Goal: Transaction & Acquisition: Purchase product/service

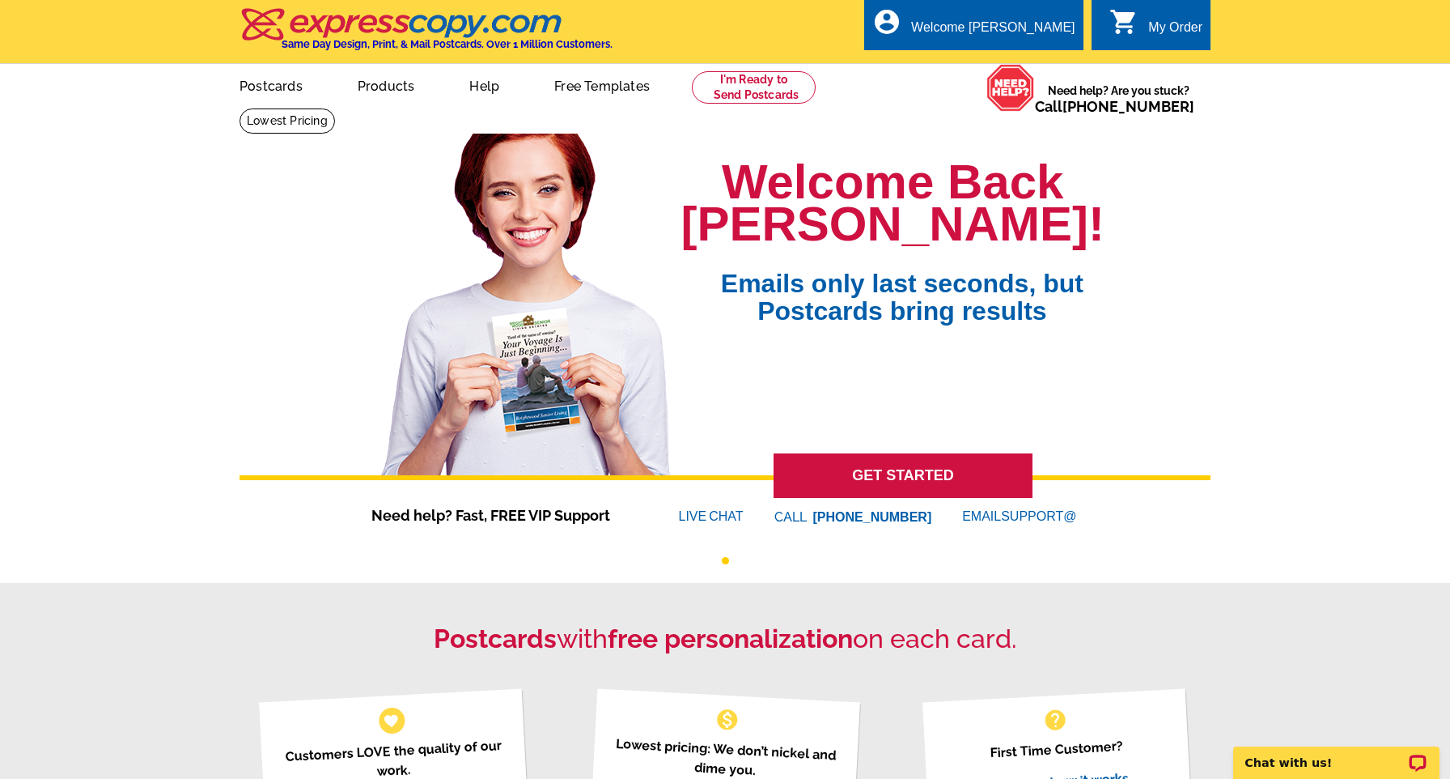
click at [1132, 19] on icon "shopping_cart" at bounding box center [1124, 21] width 29 height 29
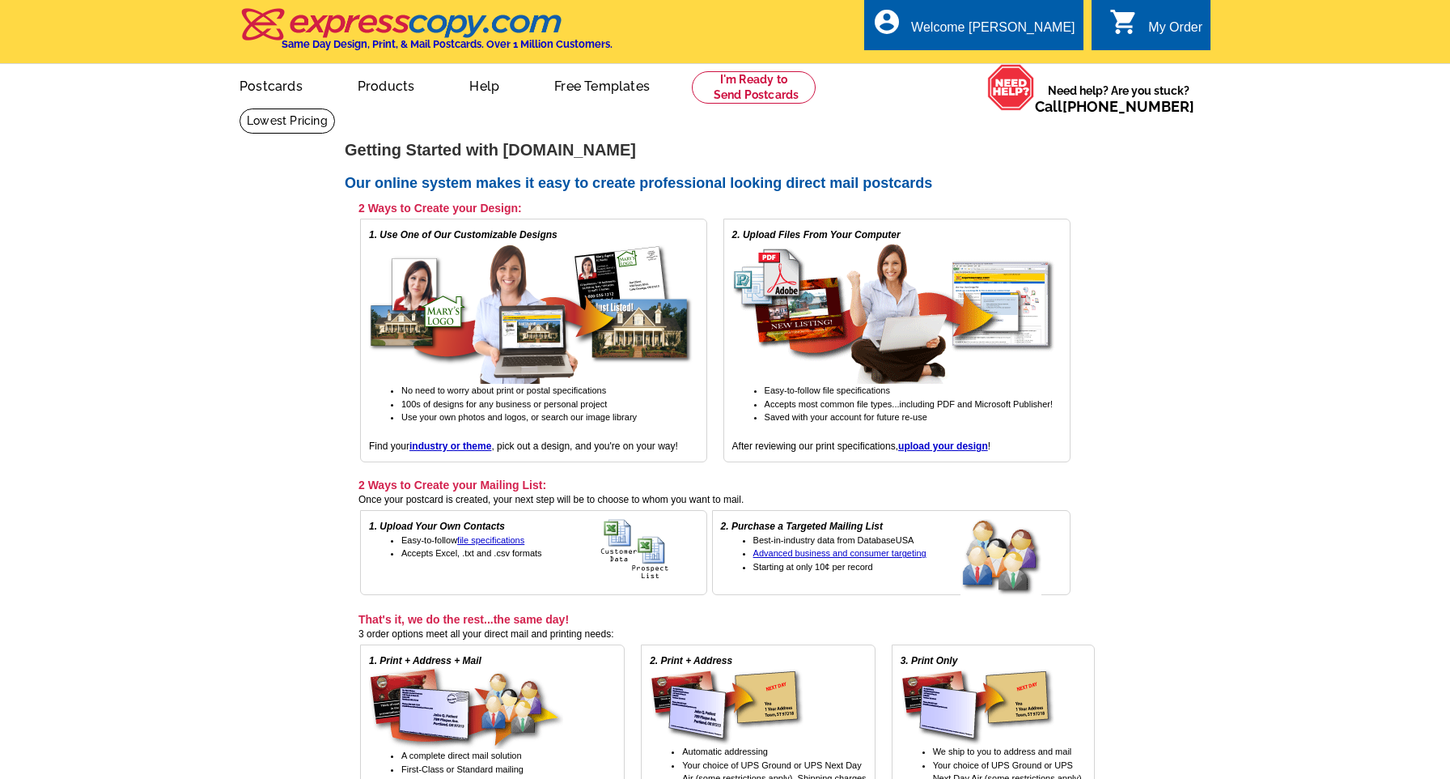
click at [266, 106] on li "picture_in_picture Postcards" at bounding box center [271, 86] width 115 height 45
click at [301, 74] on link "Postcards" at bounding box center [270, 85] width 113 height 38
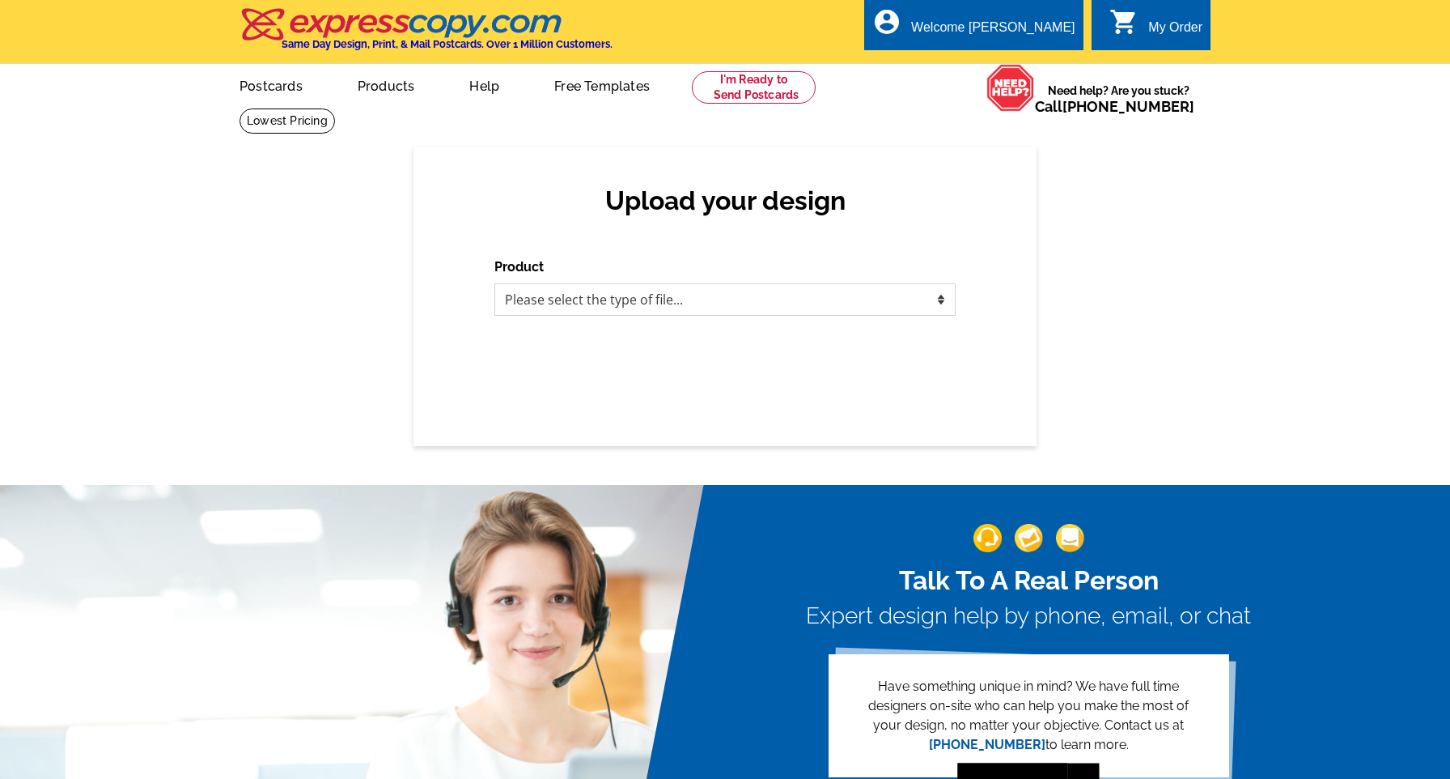
select select "1"
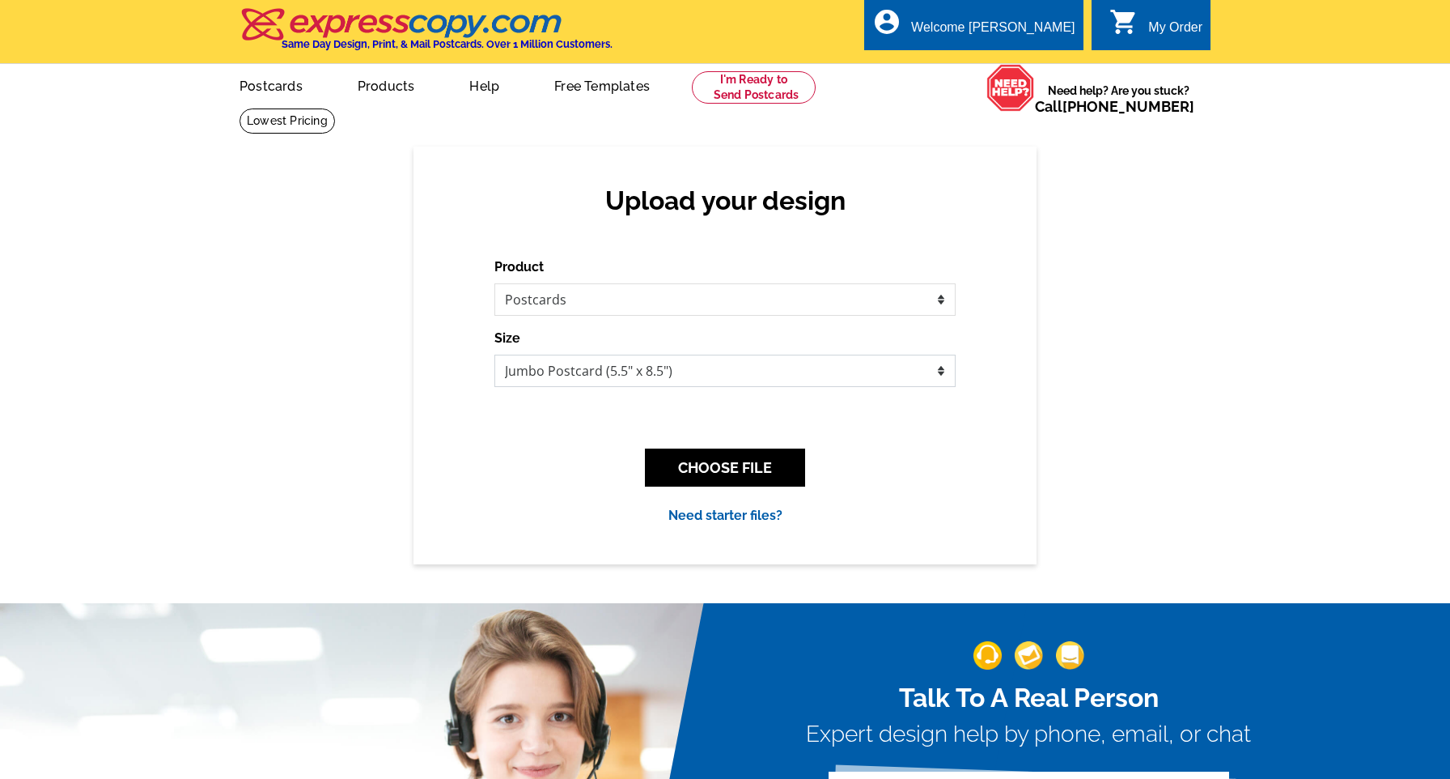
select select "3"
click at [733, 459] on button "CHOOSE FILE" at bounding box center [725, 467] width 160 height 38
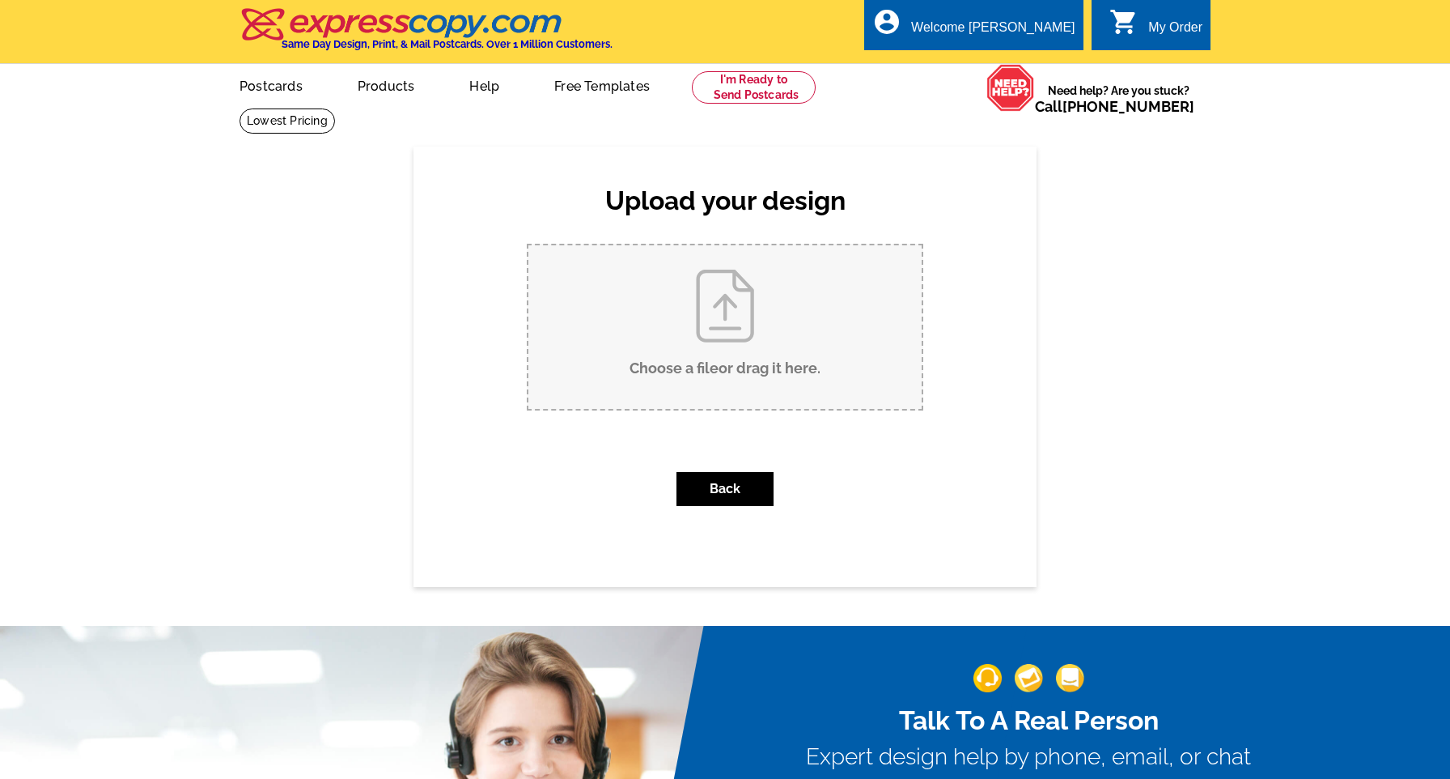
click at [728, 367] on input "Choose a file or drag it here ." at bounding box center [724, 326] width 393 height 163
type input "C:\fakepath\UC RIVER RD Postcard.pdf"
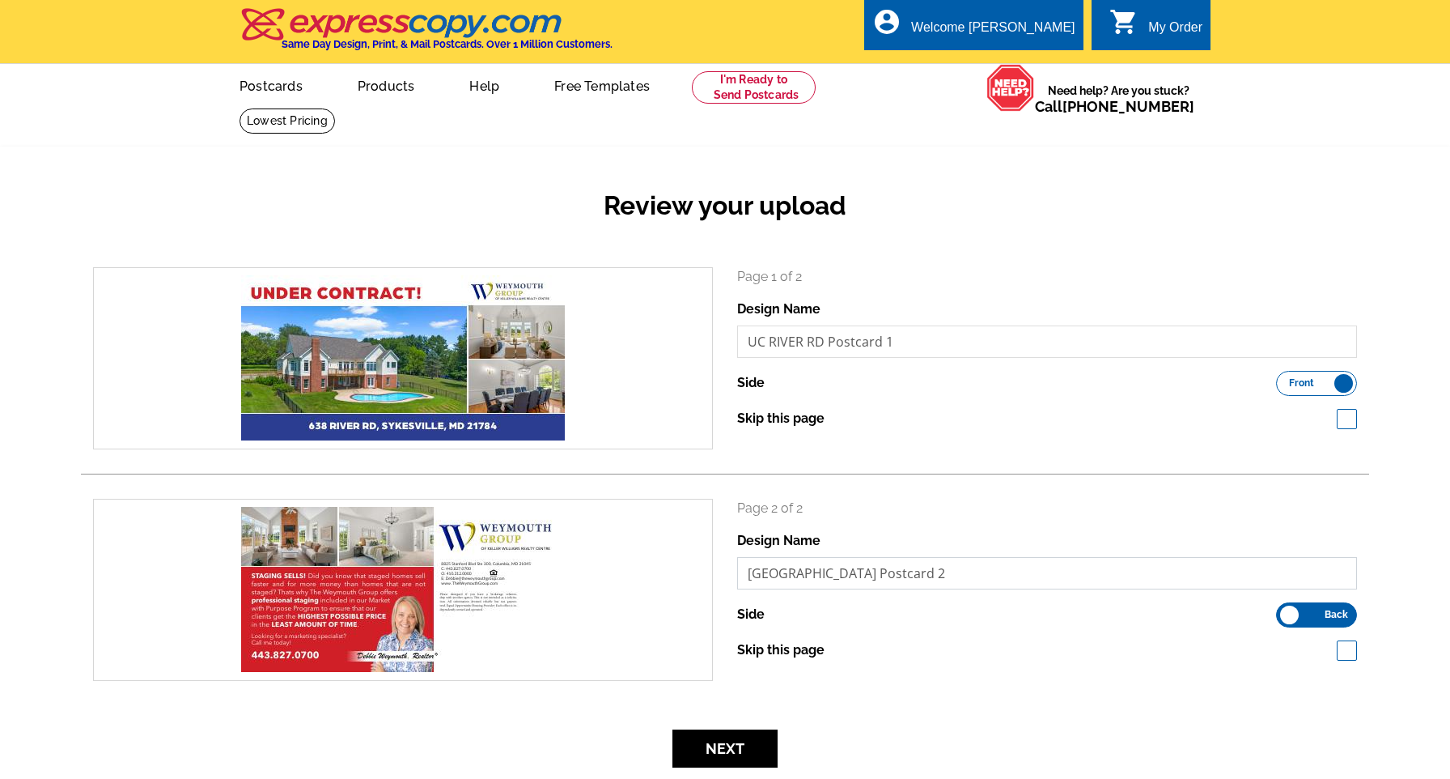
click at [967, 582] on input "UC RIVER RD Postcard 2" at bounding box center [1047, 573] width 620 height 32
type input "UC RIVER RD Postcard back"
click at [929, 336] on input "UC RIVER RD Postcard 1" at bounding box center [1047, 341] width 620 height 32
type input "UC RIVER RD Postcard front"
click at [760, 755] on button "Next" at bounding box center [725, 748] width 105 height 38
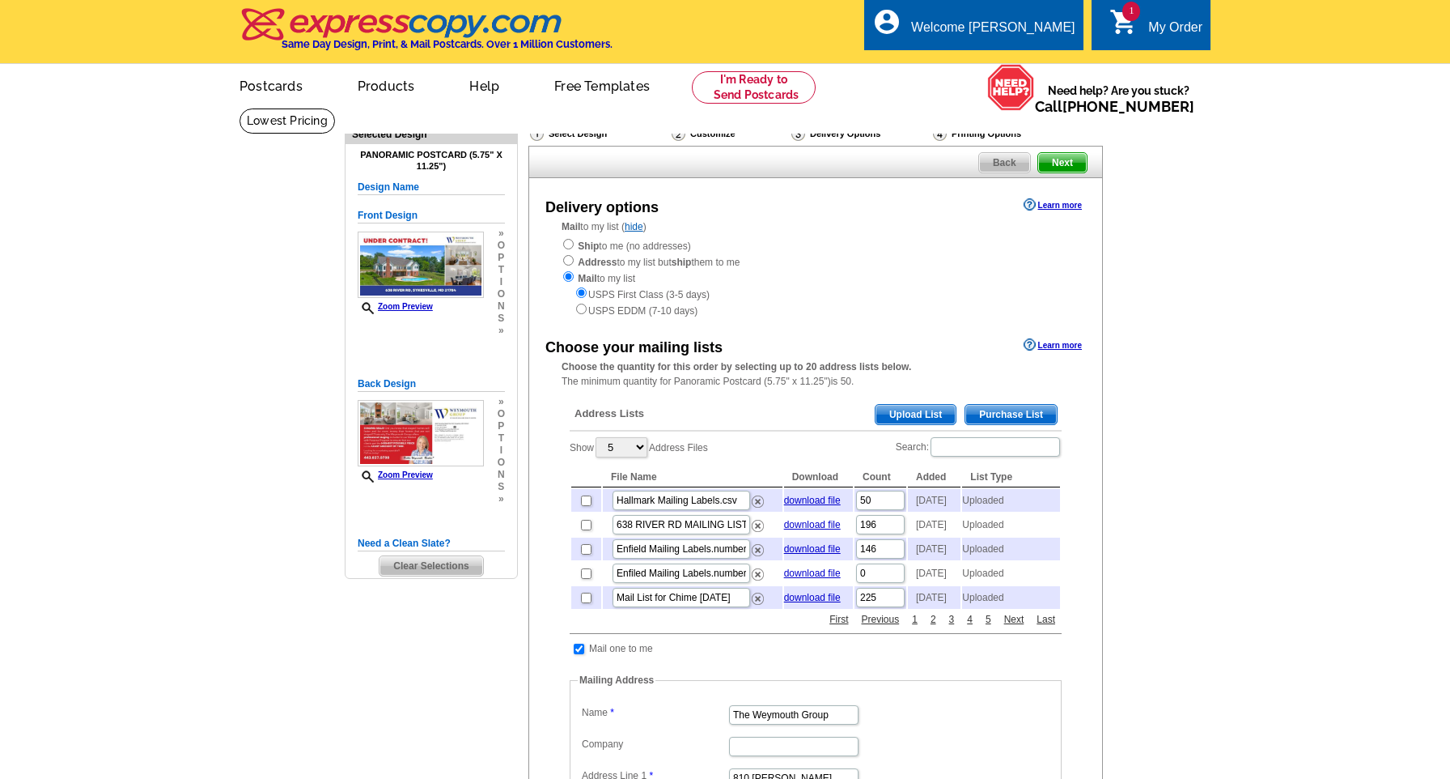
click at [889, 409] on span "Upload List" at bounding box center [916, 414] width 80 height 19
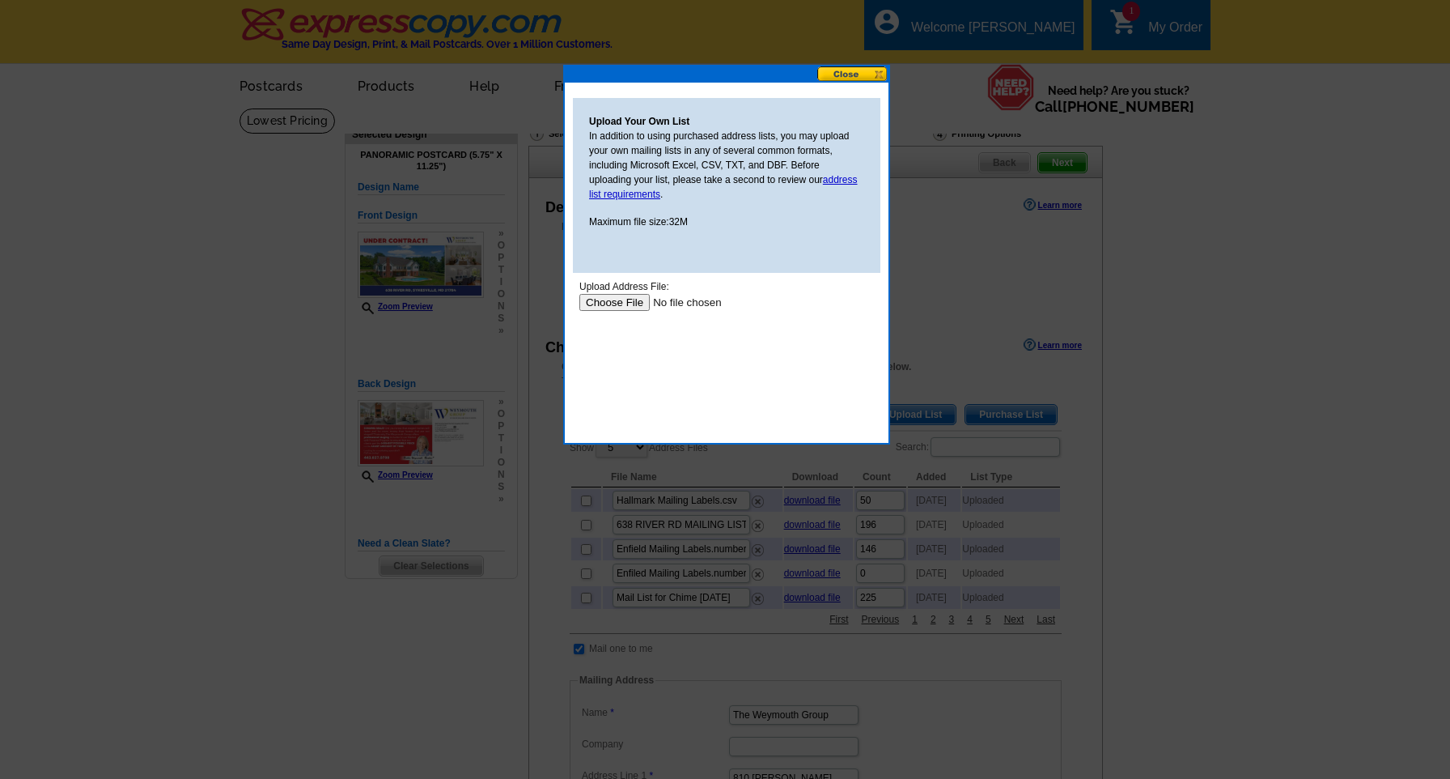
click at [628, 306] on input "file" at bounding box center [681, 302] width 205 height 17
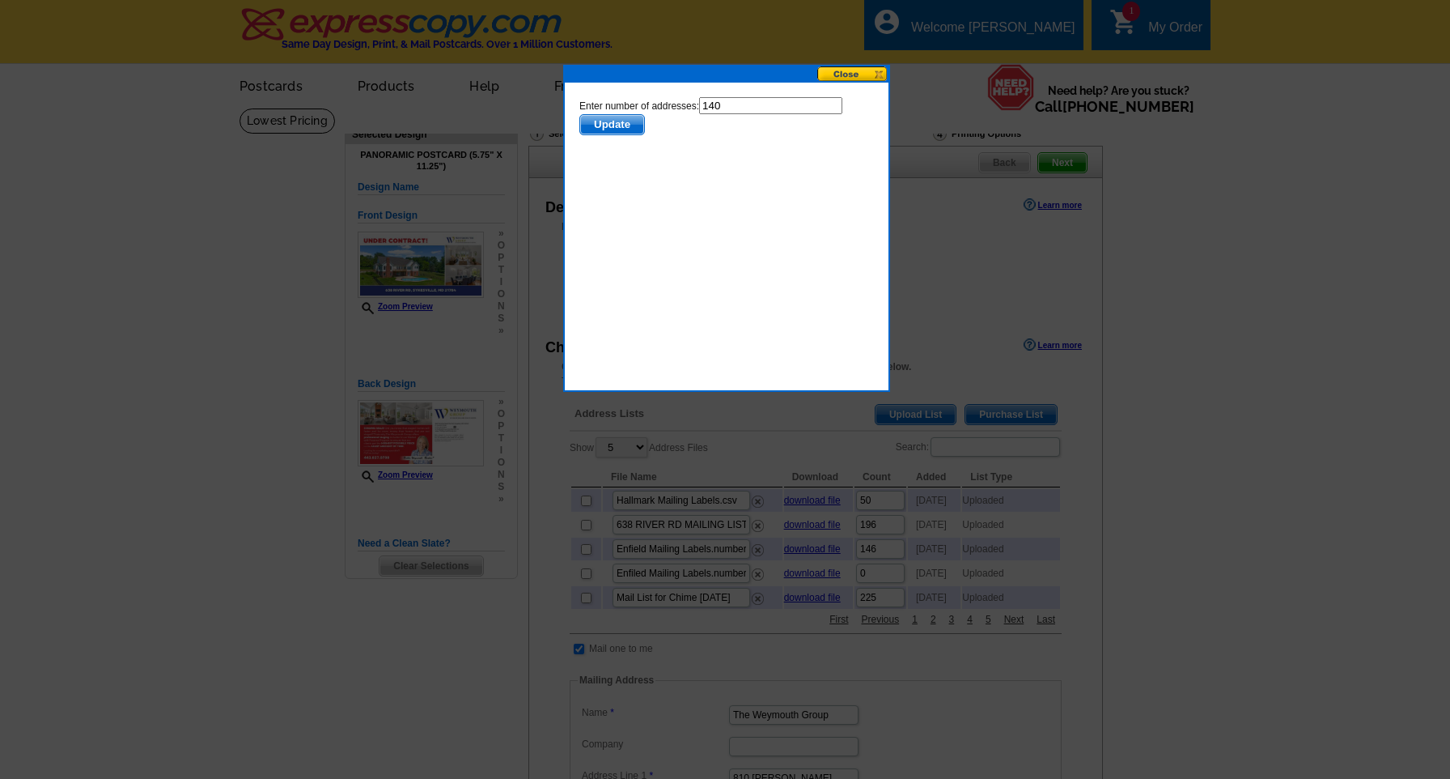
click at [628, 134] on span "Update" at bounding box center [612, 124] width 64 height 19
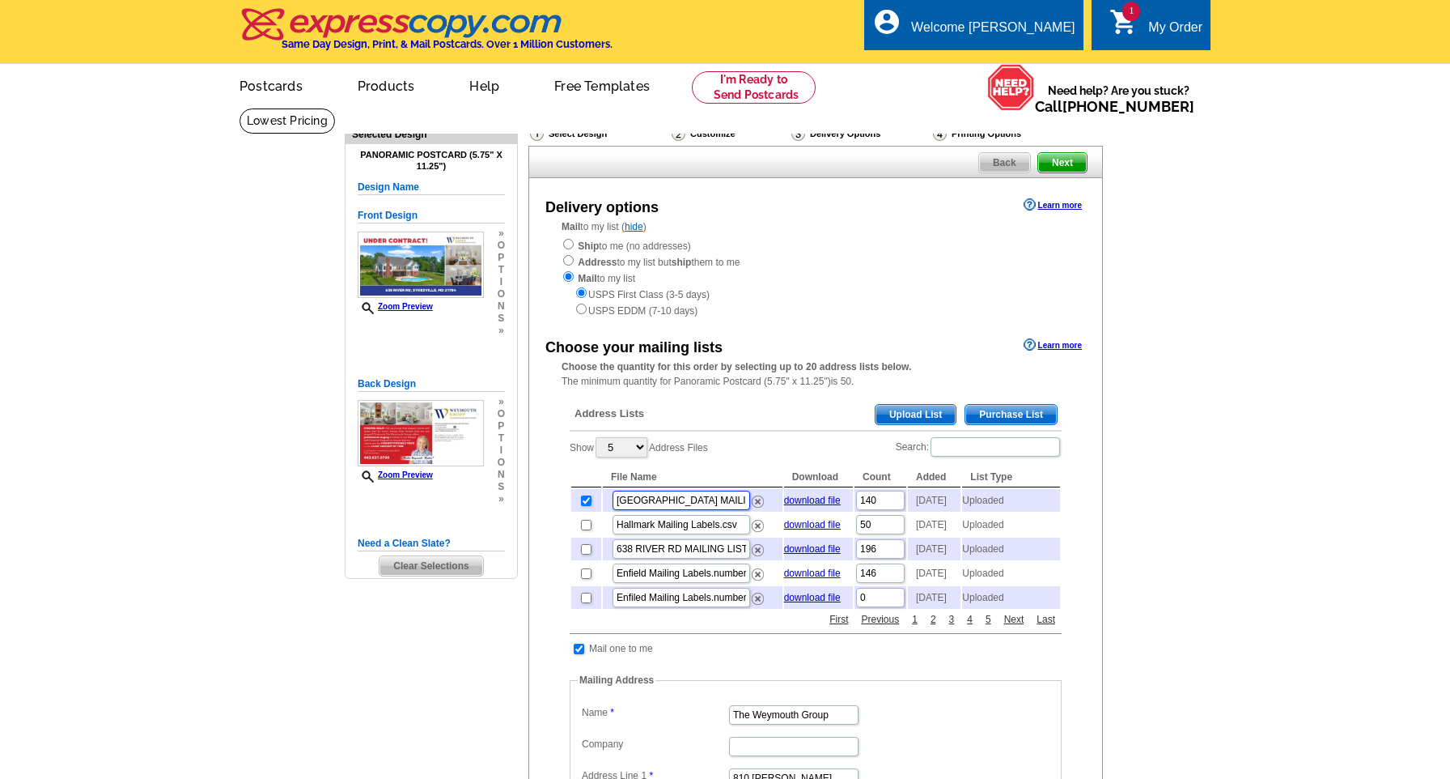
click at [702, 493] on input "[GEOGRAPHIC_DATA] MAILING LIST without river rd.csv" at bounding box center [682, 499] width 138 height 19
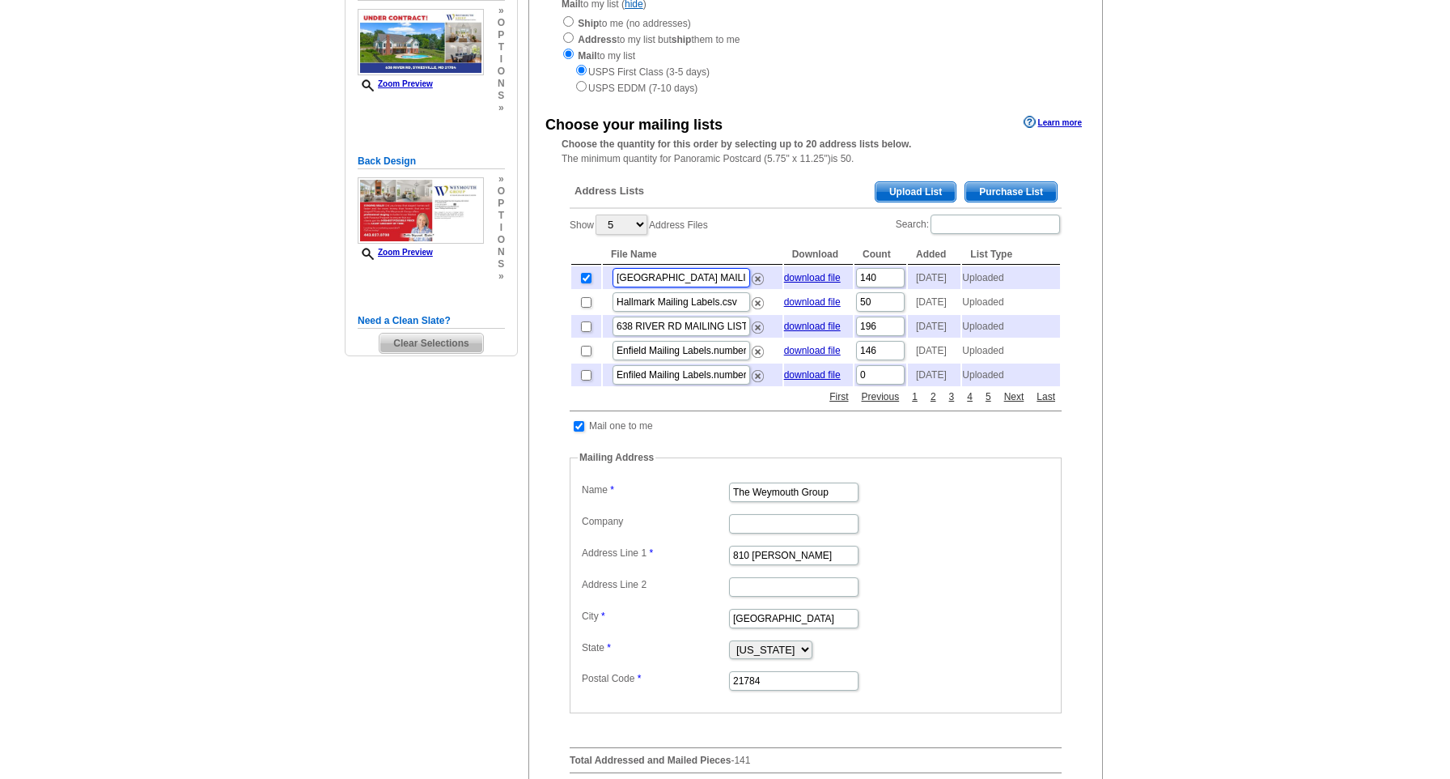
scroll to position [634, 0]
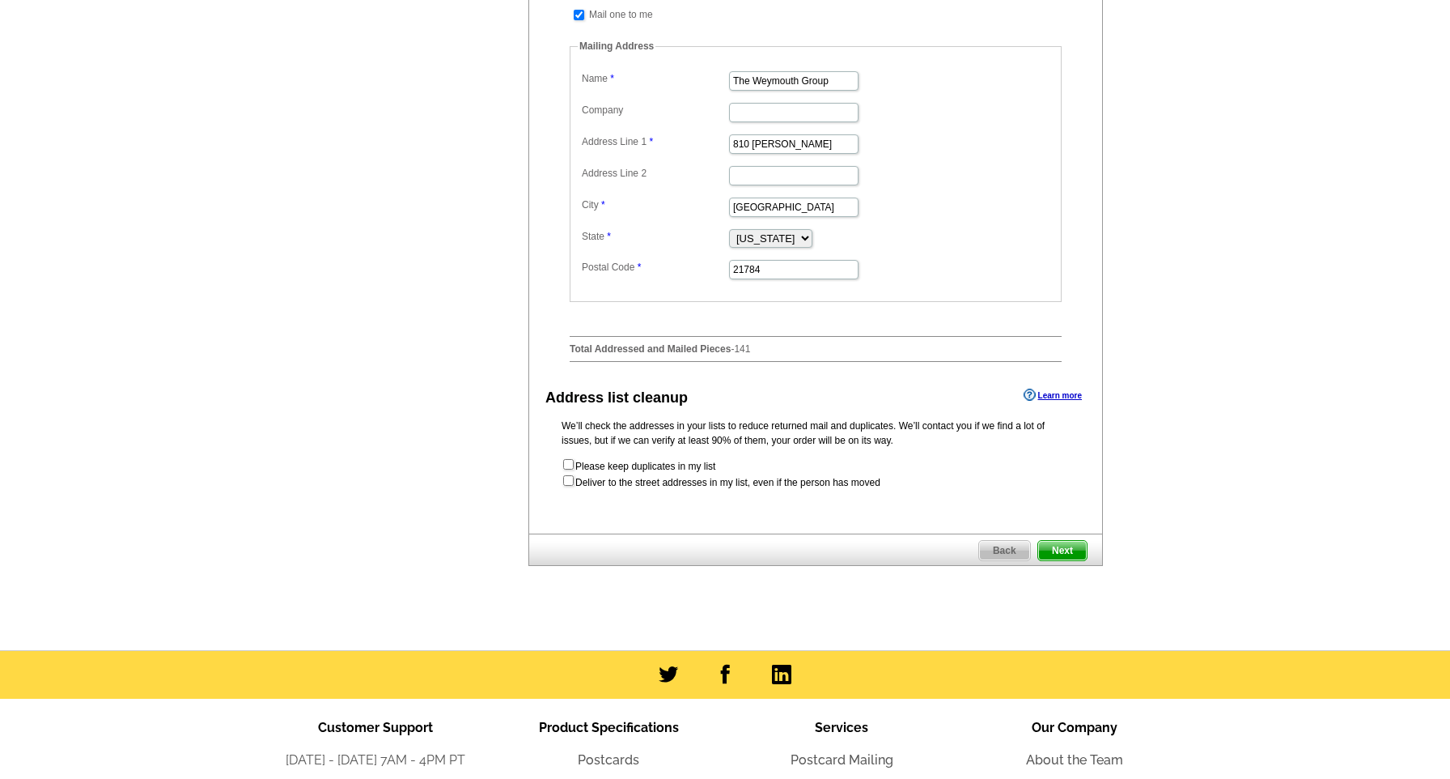
click at [1063, 560] on span "Next" at bounding box center [1062, 550] width 49 height 19
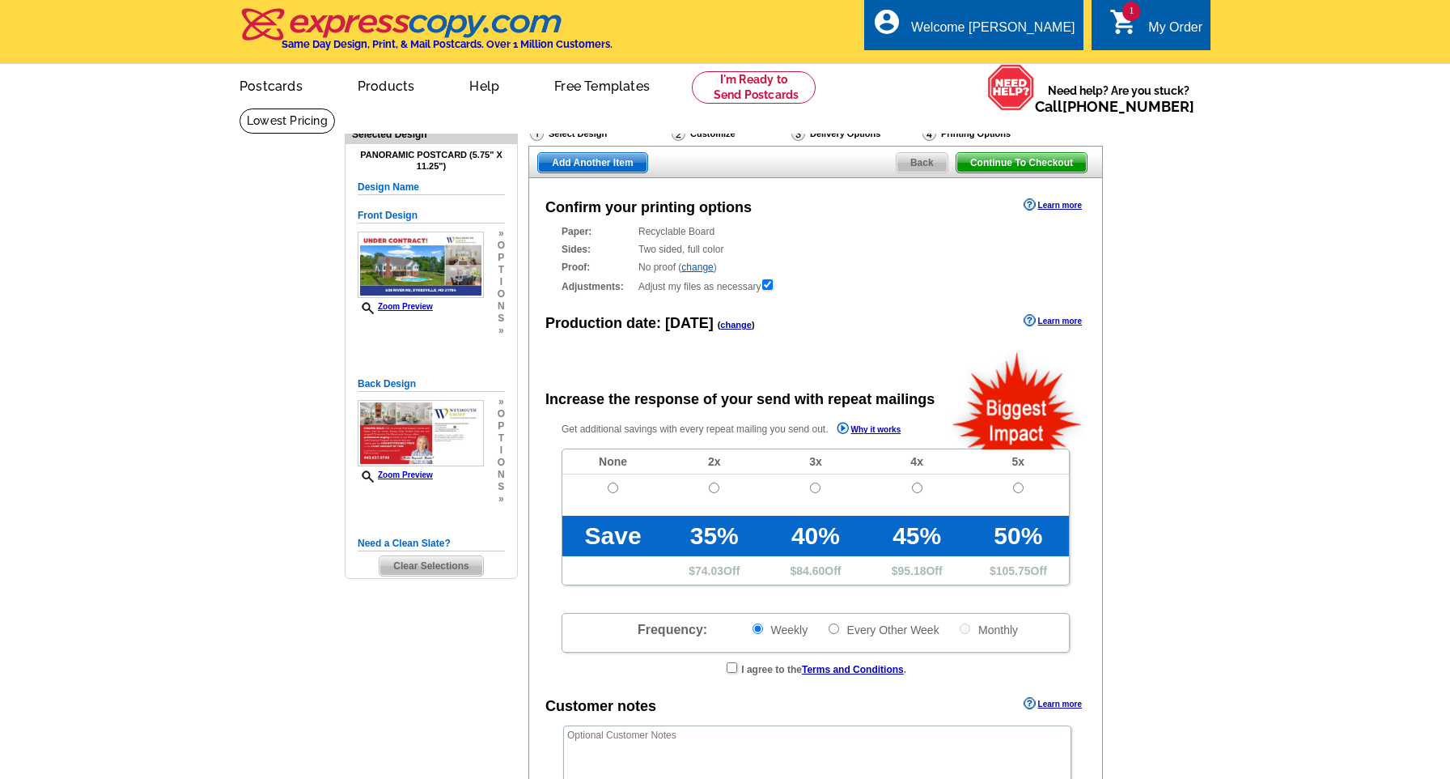
radio input "false"
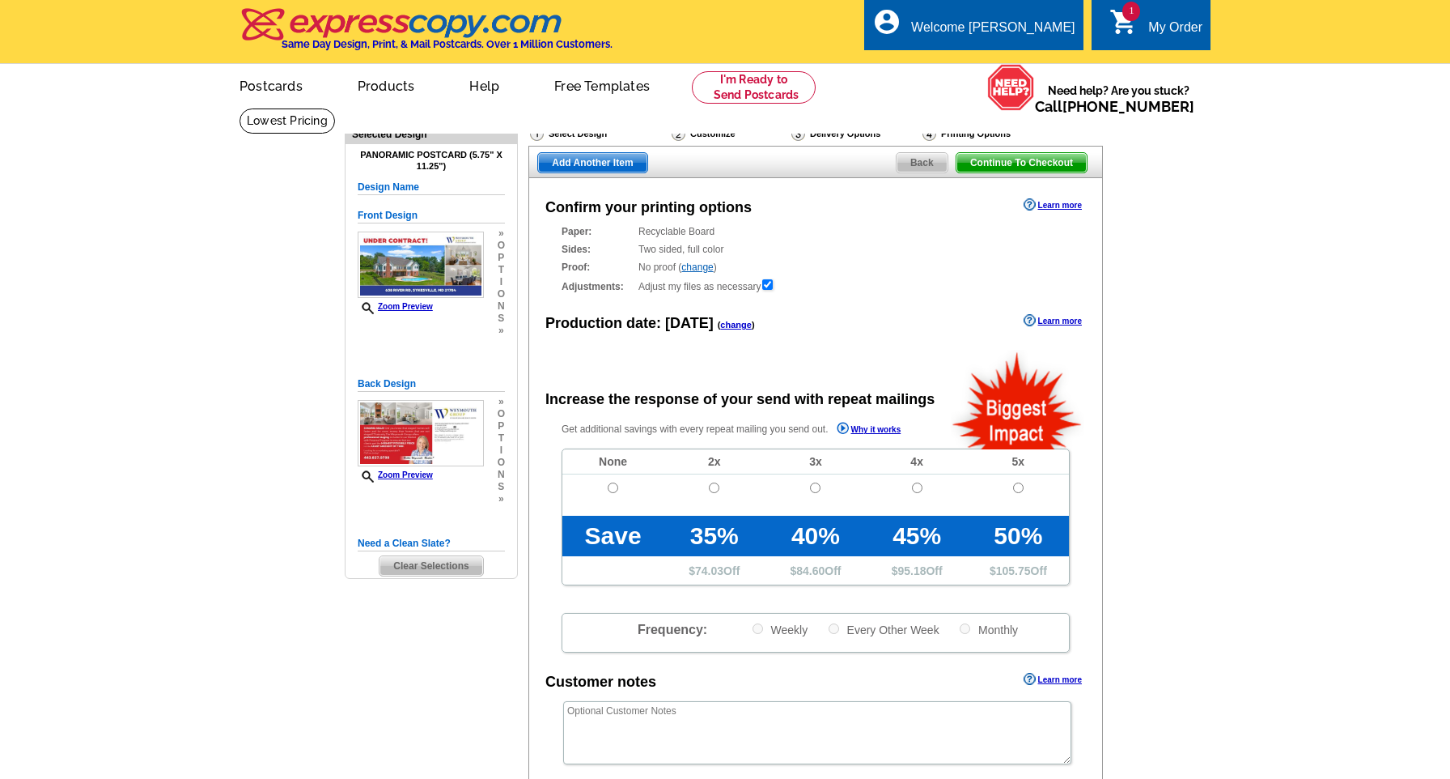
click at [614, 486] on input "radio" at bounding box center [613, 487] width 11 height 11
radio input "true"
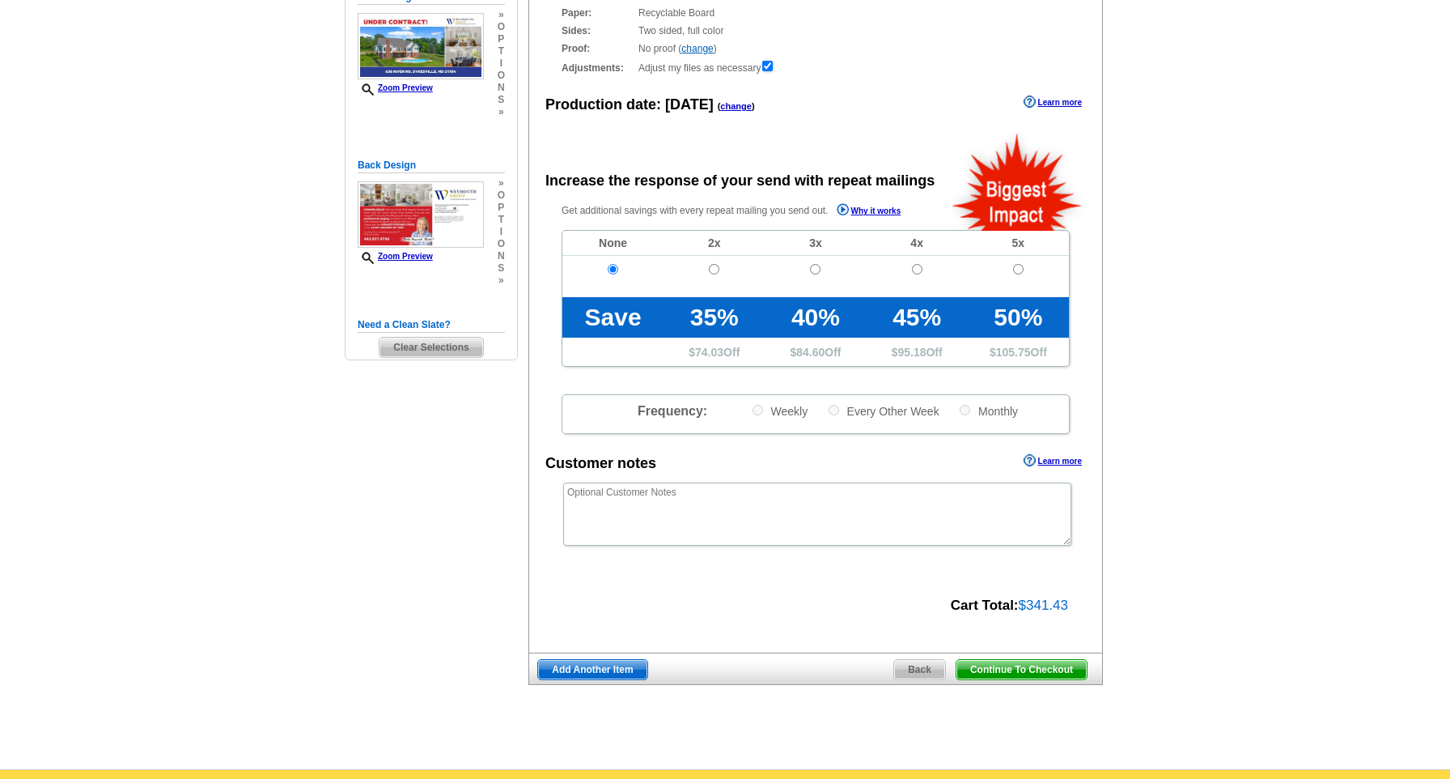
scroll to position [222, 0]
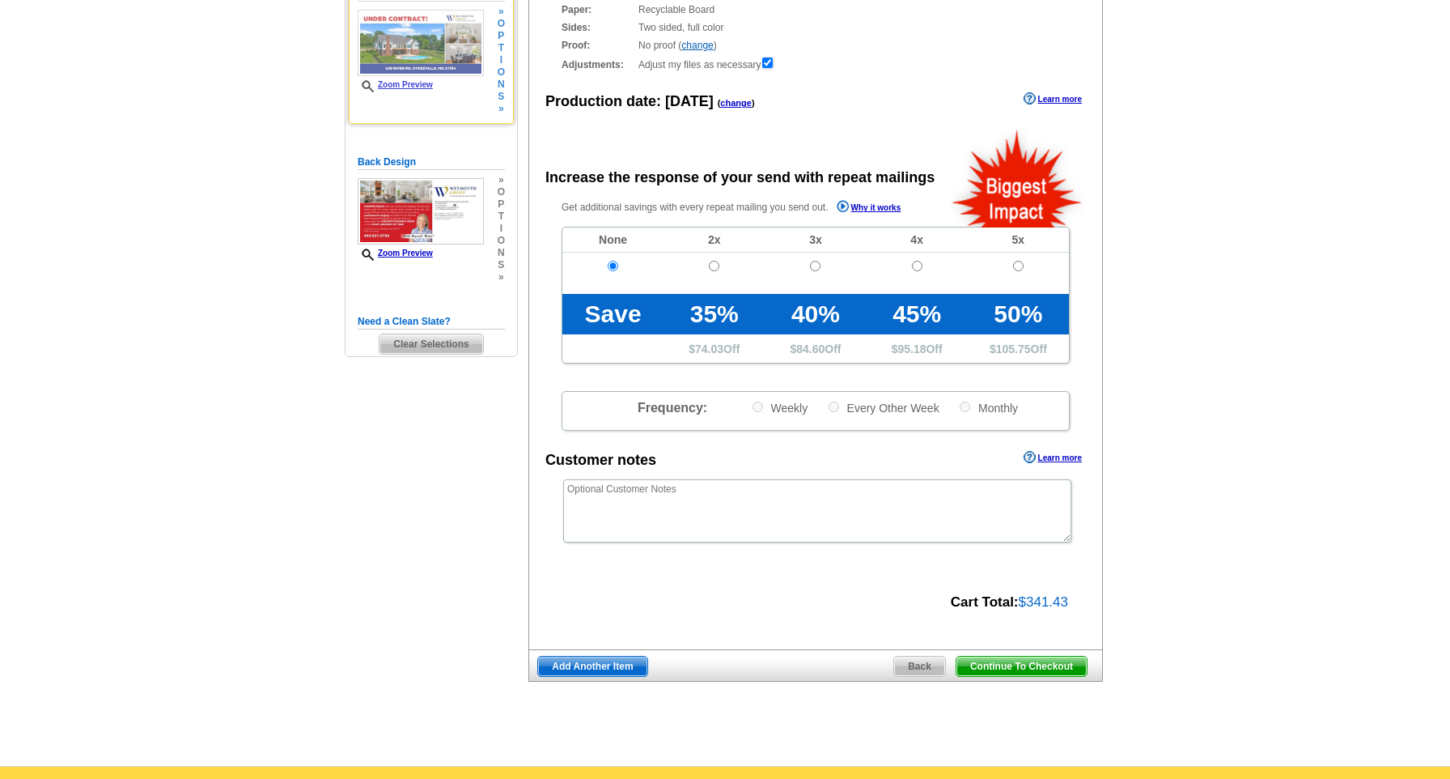
click at [409, 87] on link "Zoom Preview" at bounding box center [395, 84] width 75 height 9
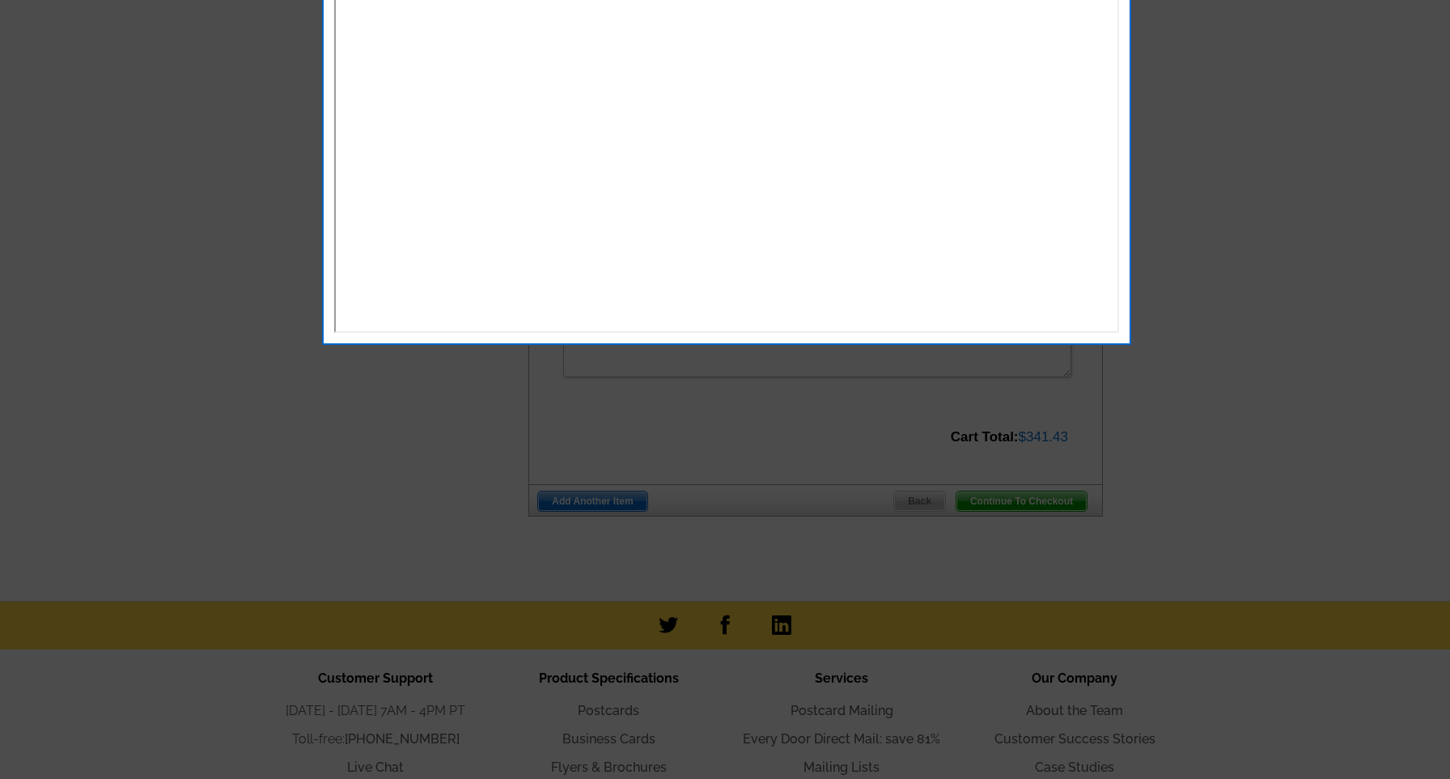
scroll to position [251, 0]
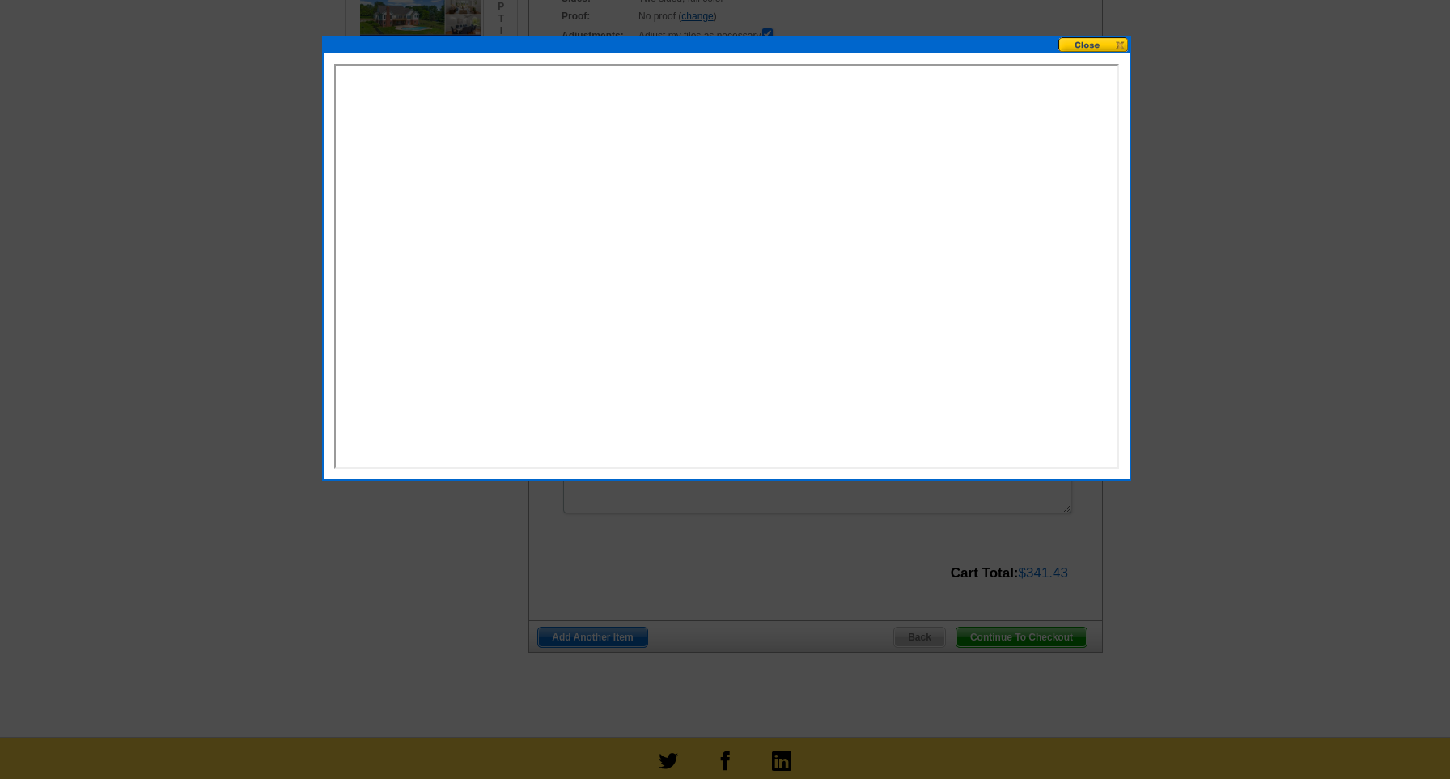
click at [1077, 45] on button at bounding box center [1094, 44] width 71 height 15
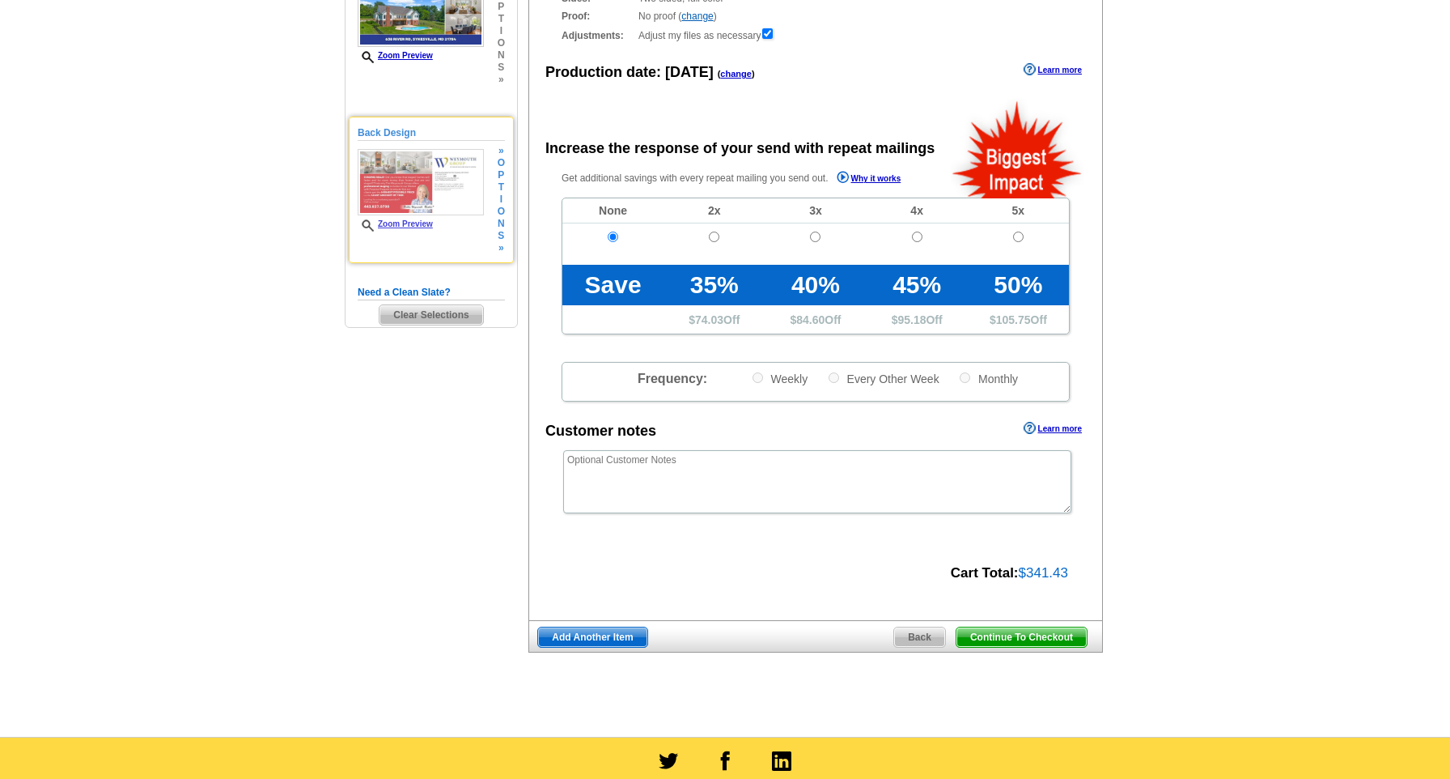
click at [425, 230] on span "Zoom Preview" at bounding box center [421, 225] width 126 height 12
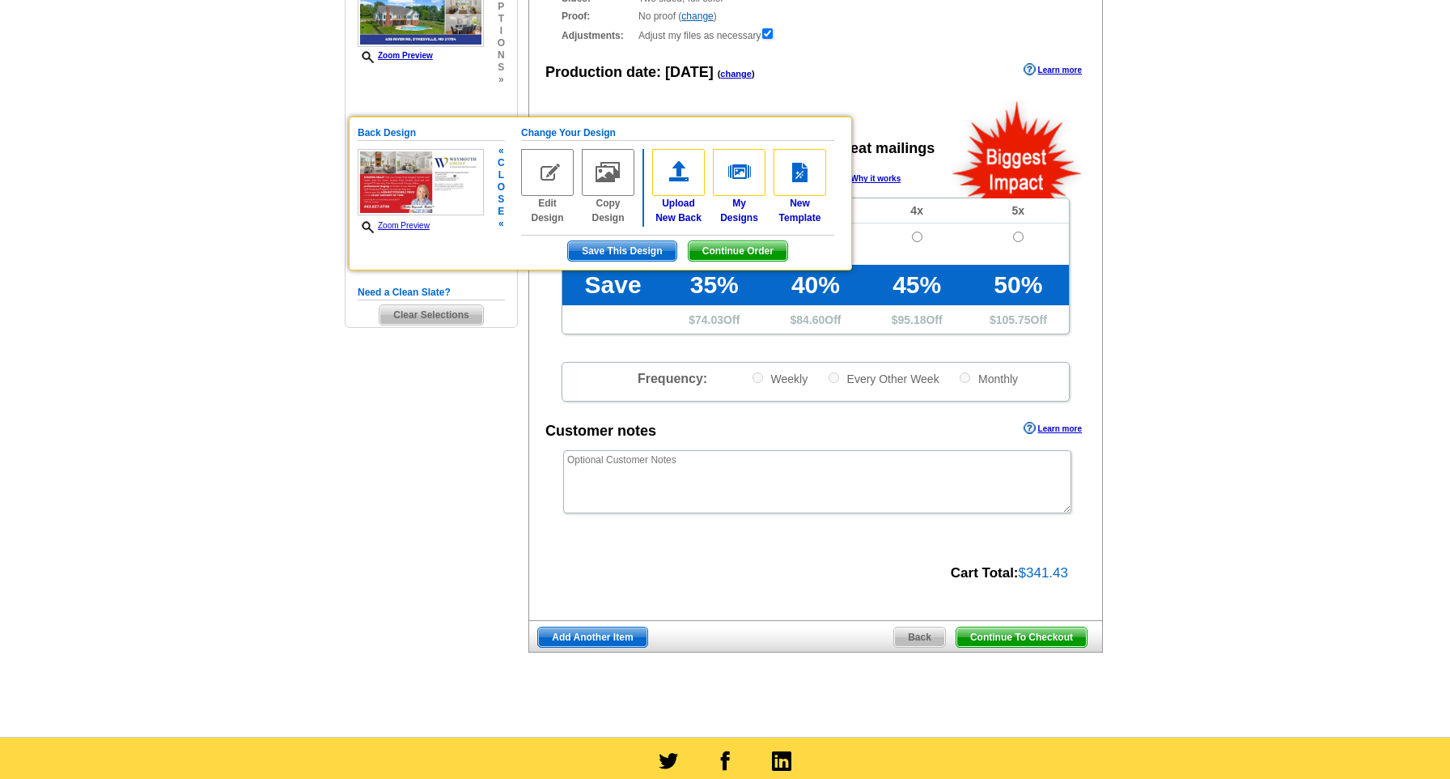
click at [417, 224] on link "Zoom Preview" at bounding box center [394, 225] width 72 height 9
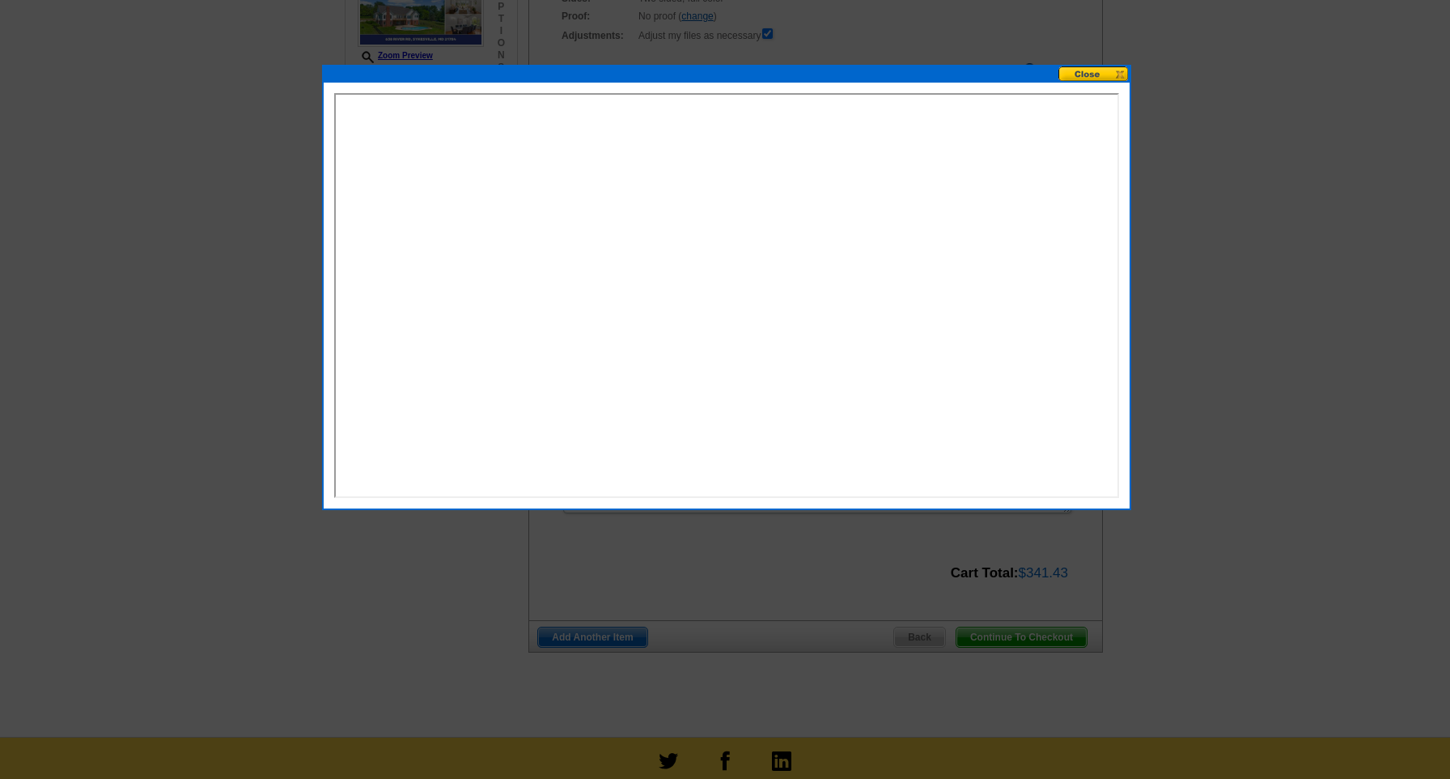
click at [1096, 79] on button at bounding box center [1094, 73] width 71 height 15
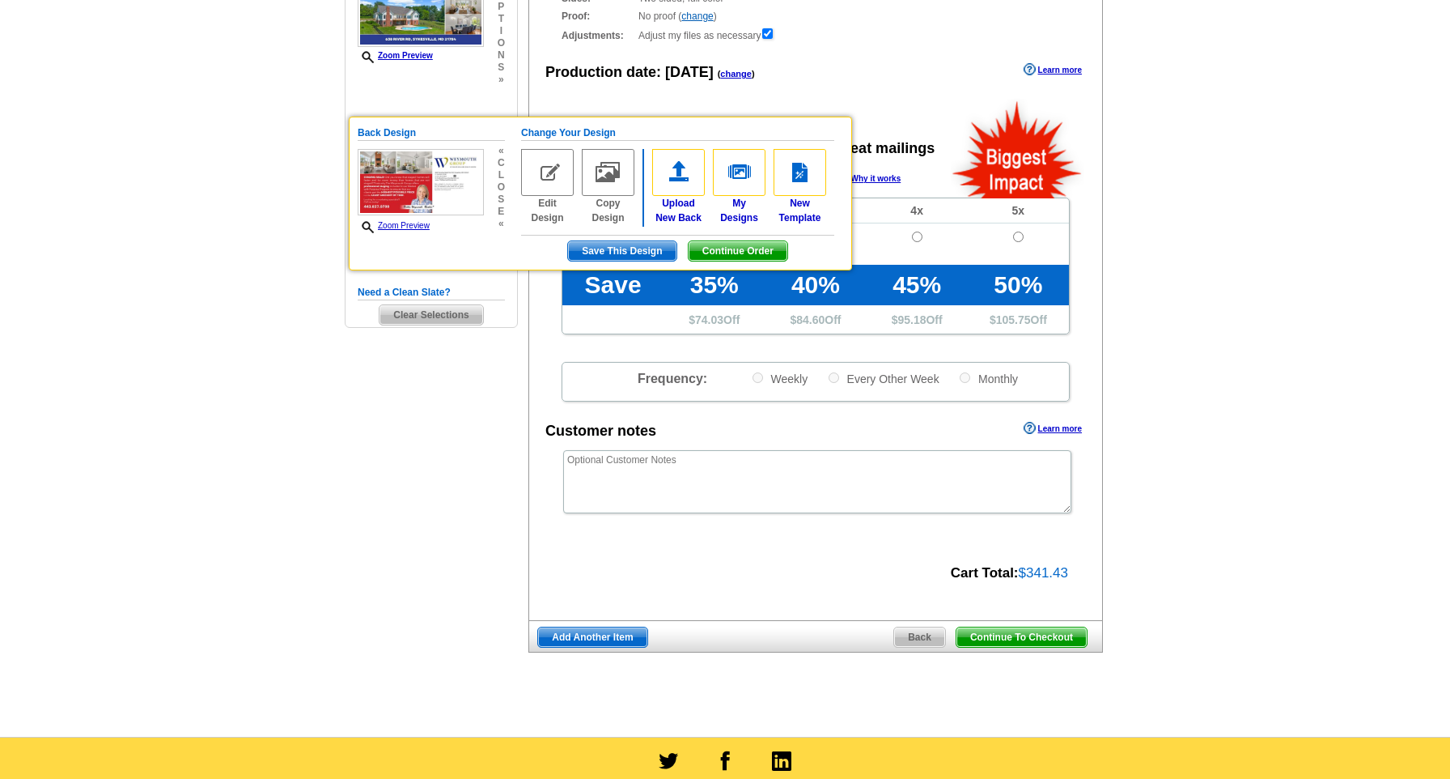
click at [414, 516] on div "Need Help? call 800-260-5887, chat with support, or have our designers make som…" at bounding box center [725, 289] width 777 height 865
click at [1010, 629] on span "Continue To Checkout" at bounding box center [1022, 636] width 130 height 19
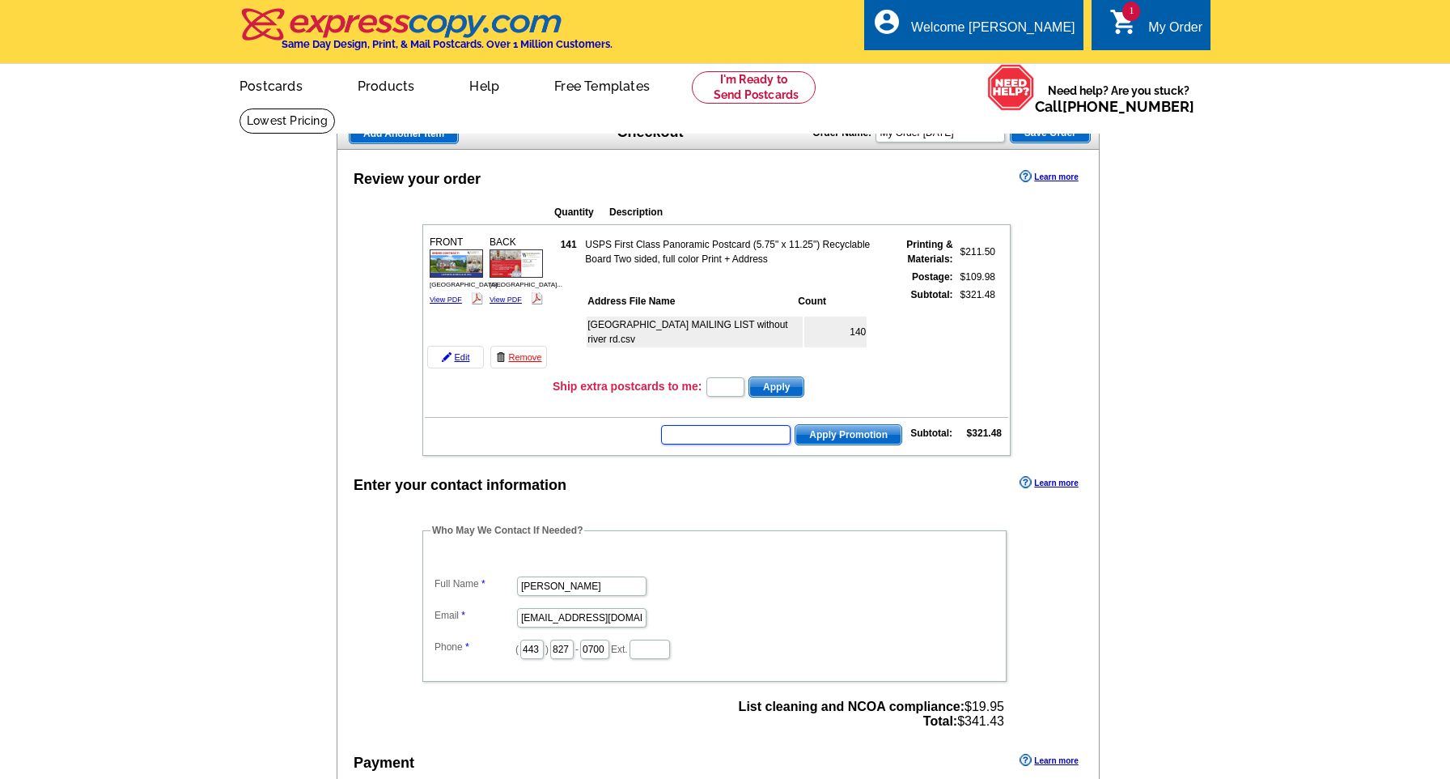
click at [720, 439] on input "text" at bounding box center [725, 434] width 129 height 19
type input "GROW0925"
click at [864, 436] on span "Apply Promotion" at bounding box center [849, 434] width 106 height 19
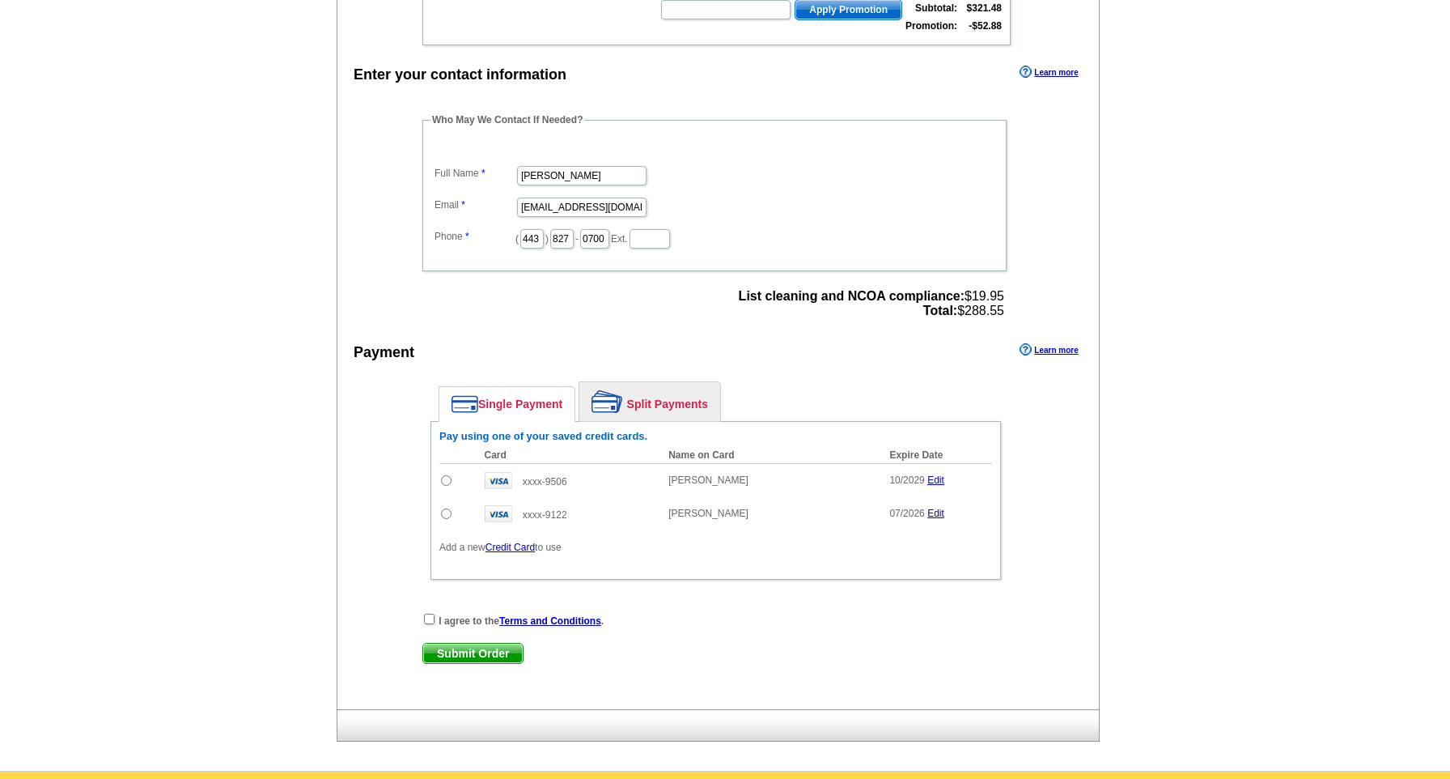
scroll to position [473, 0]
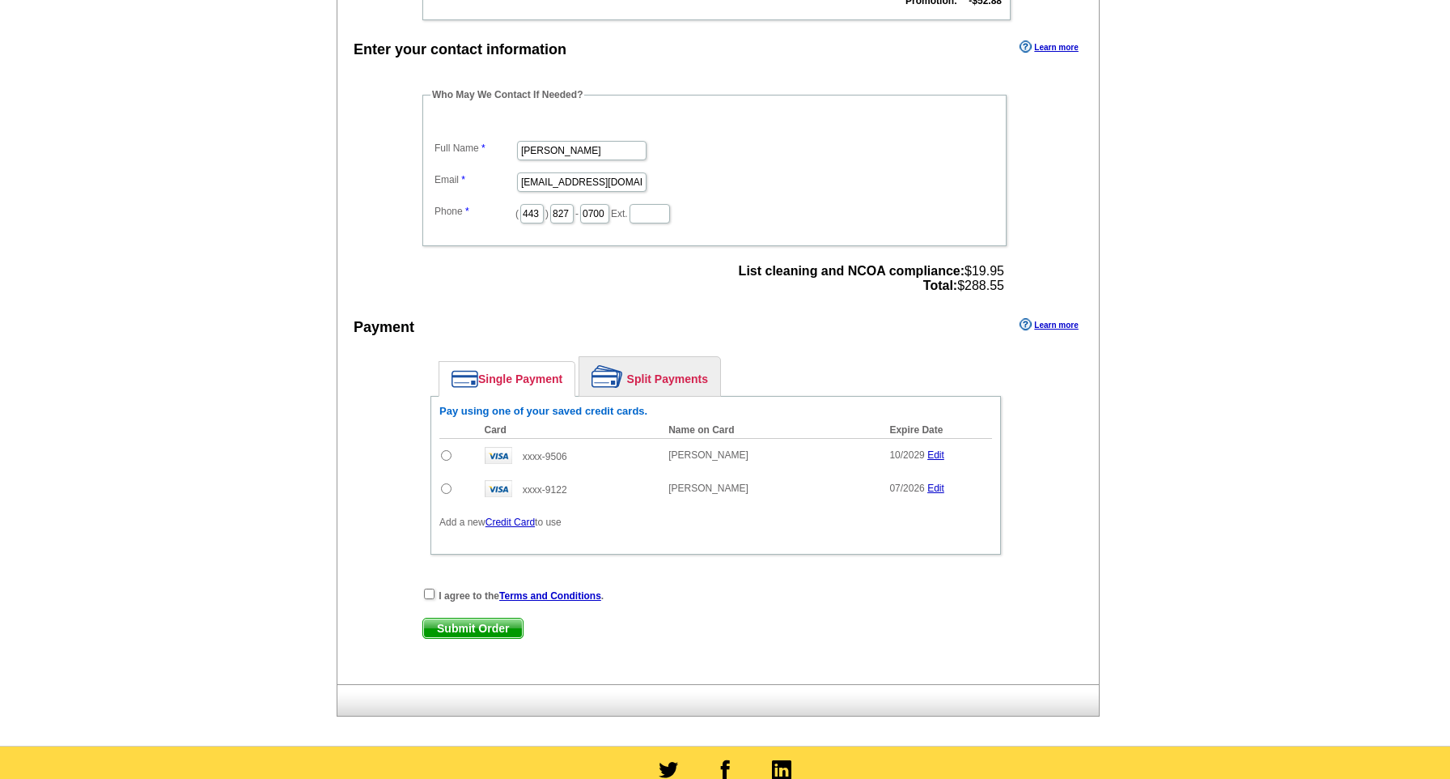
click at [449, 452] on input "radio" at bounding box center [446, 455] width 11 height 11
radio input "true"
click at [429, 591] on input "checkbox" at bounding box center [429, 593] width 11 height 11
checkbox input "true"
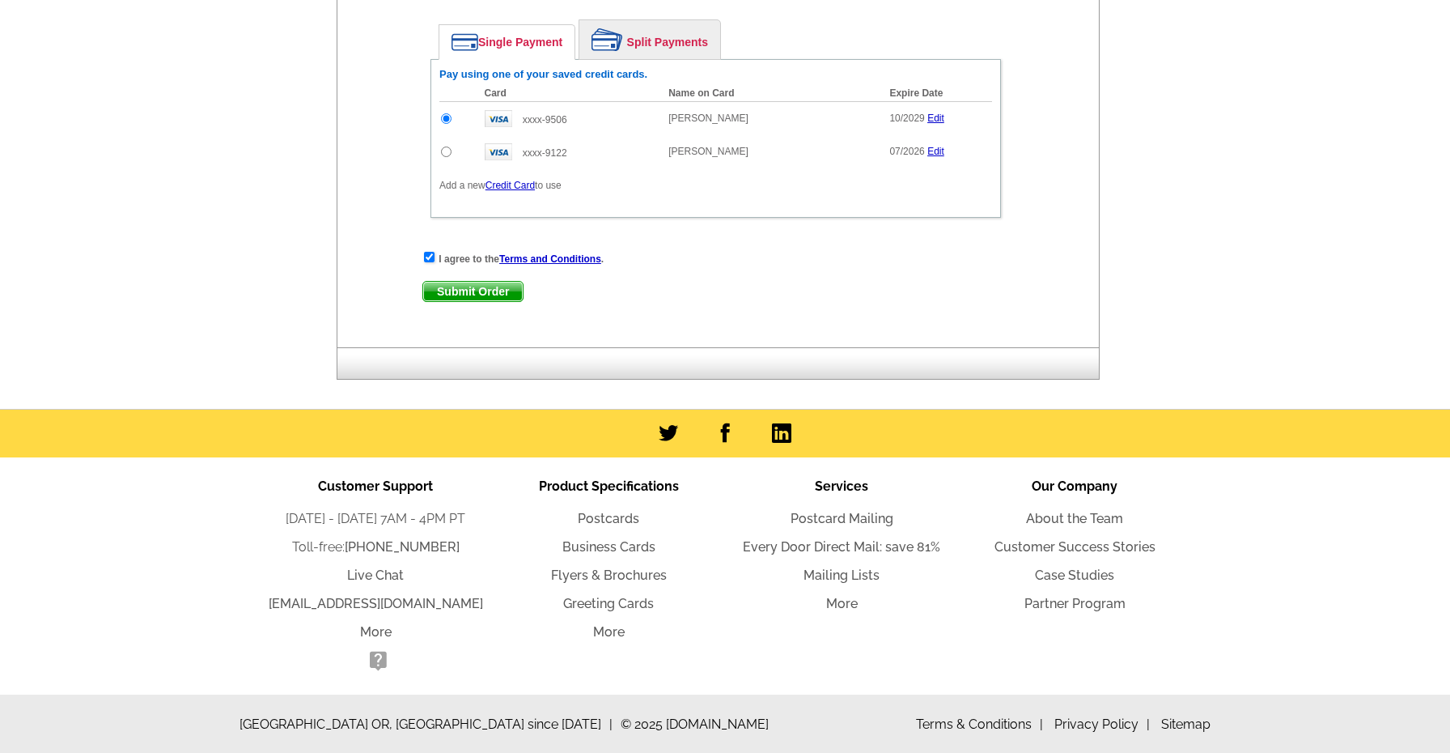
scroll to position [808, 0]
click at [505, 291] on span "Submit Order" at bounding box center [473, 291] width 100 height 19
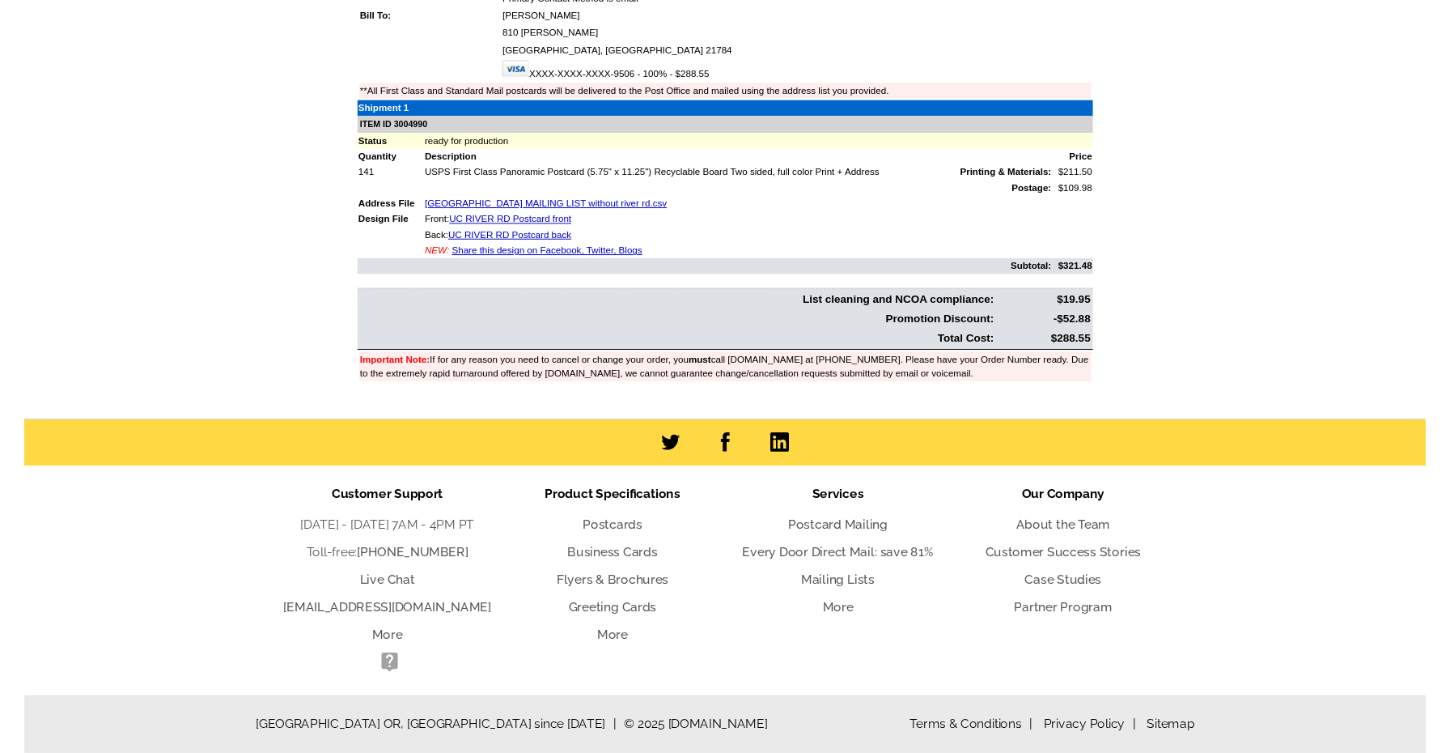
scroll to position [464, 0]
